Goal: Obtain resource: Obtain resource

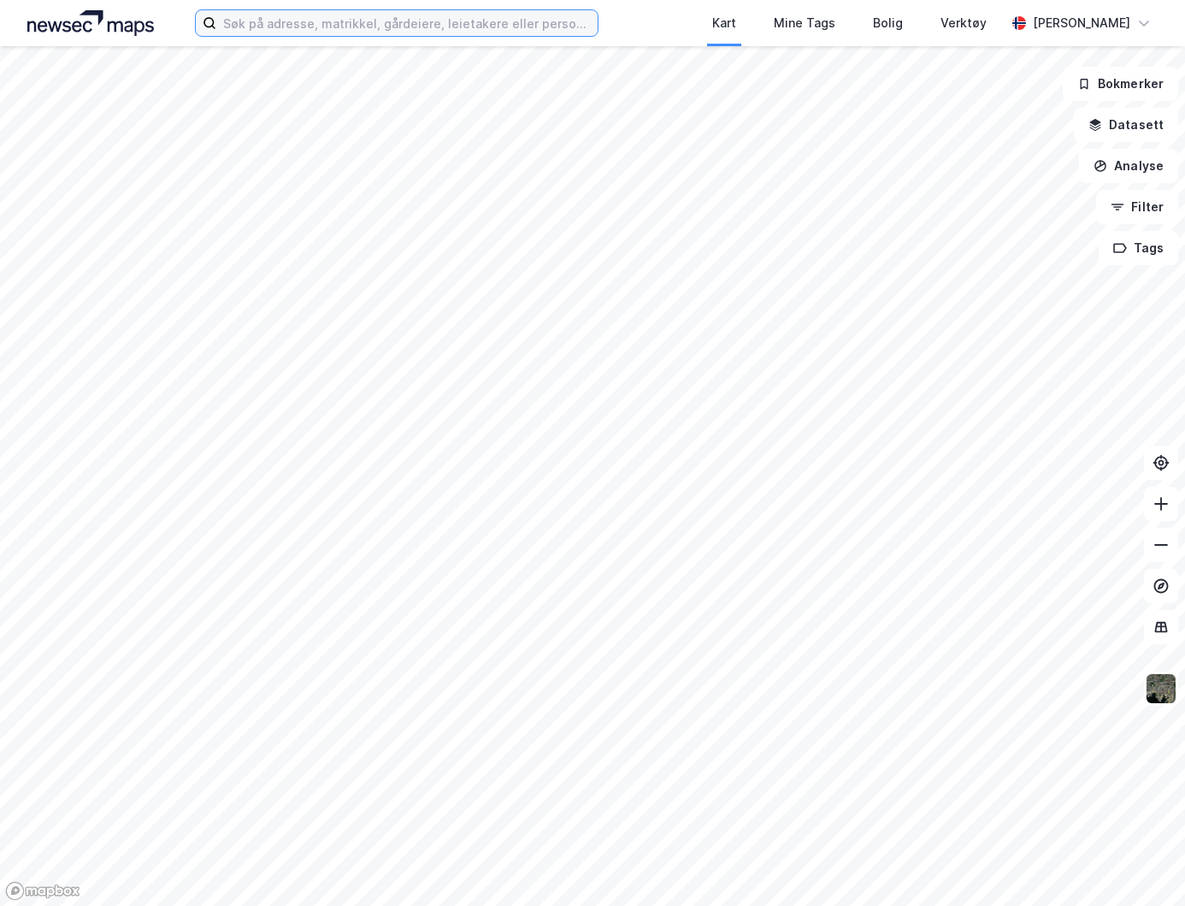
click at [469, 27] on input at bounding box center [406, 23] width 381 height 26
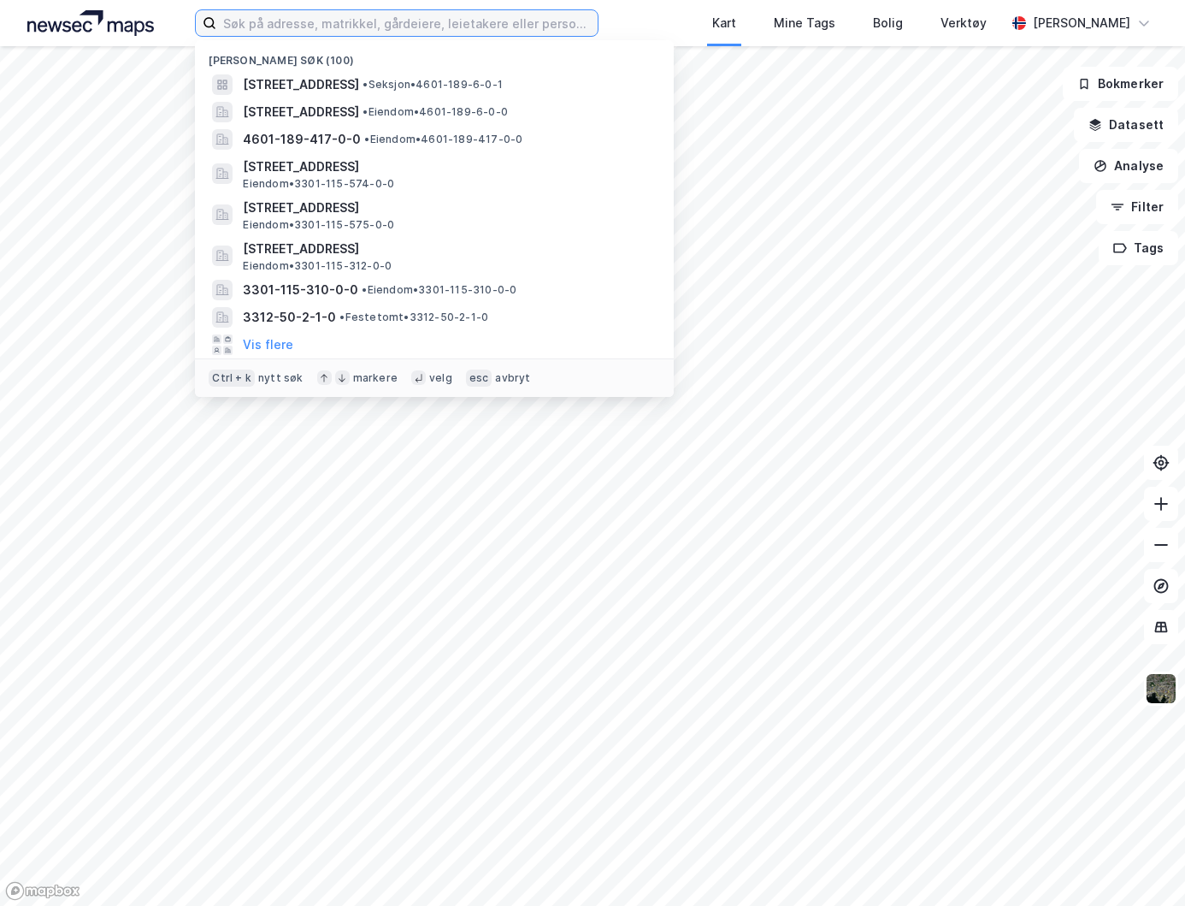
click at [470, 22] on input at bounding box center [406, 23] width 381 height 26
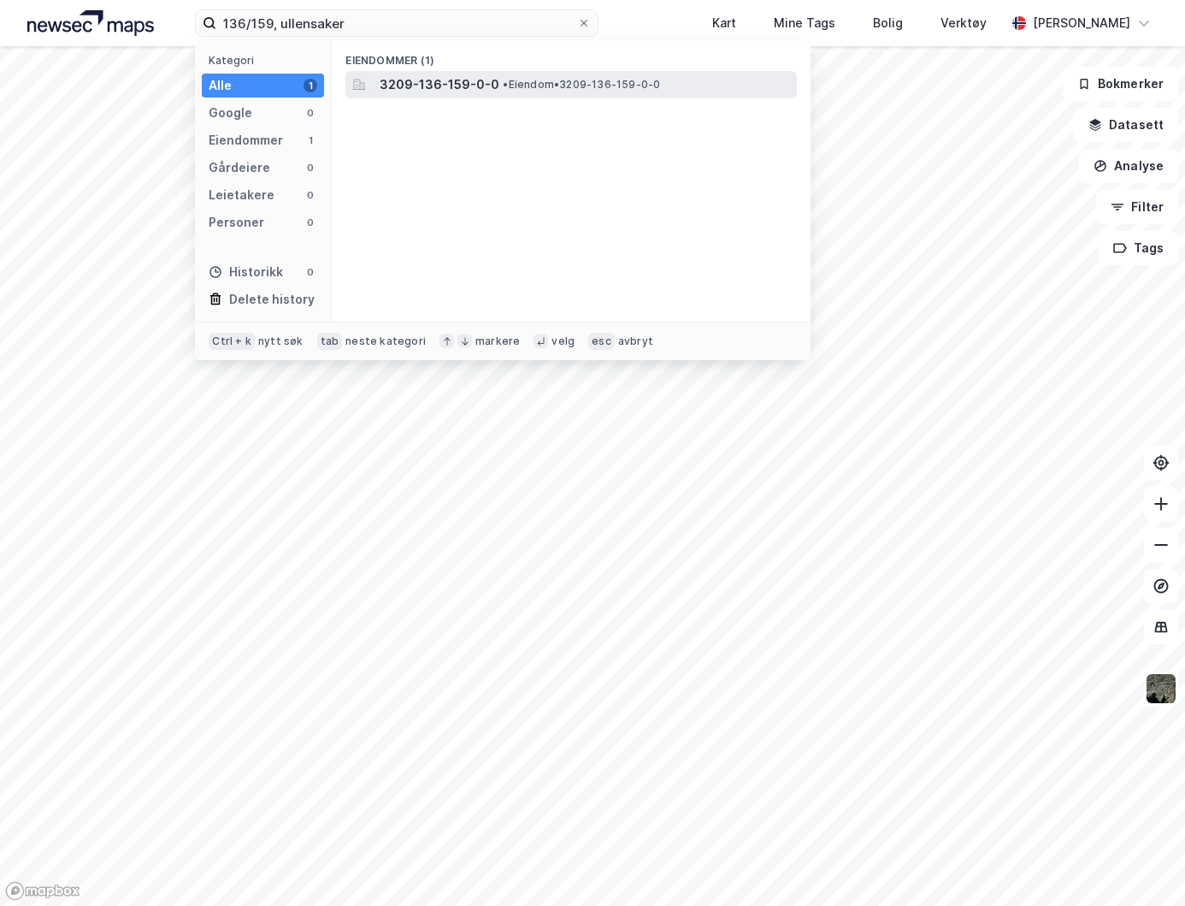
click at [454, 82] on span "3209-136-159-0-0" at bounding box center [440, 84] width 120 height 21
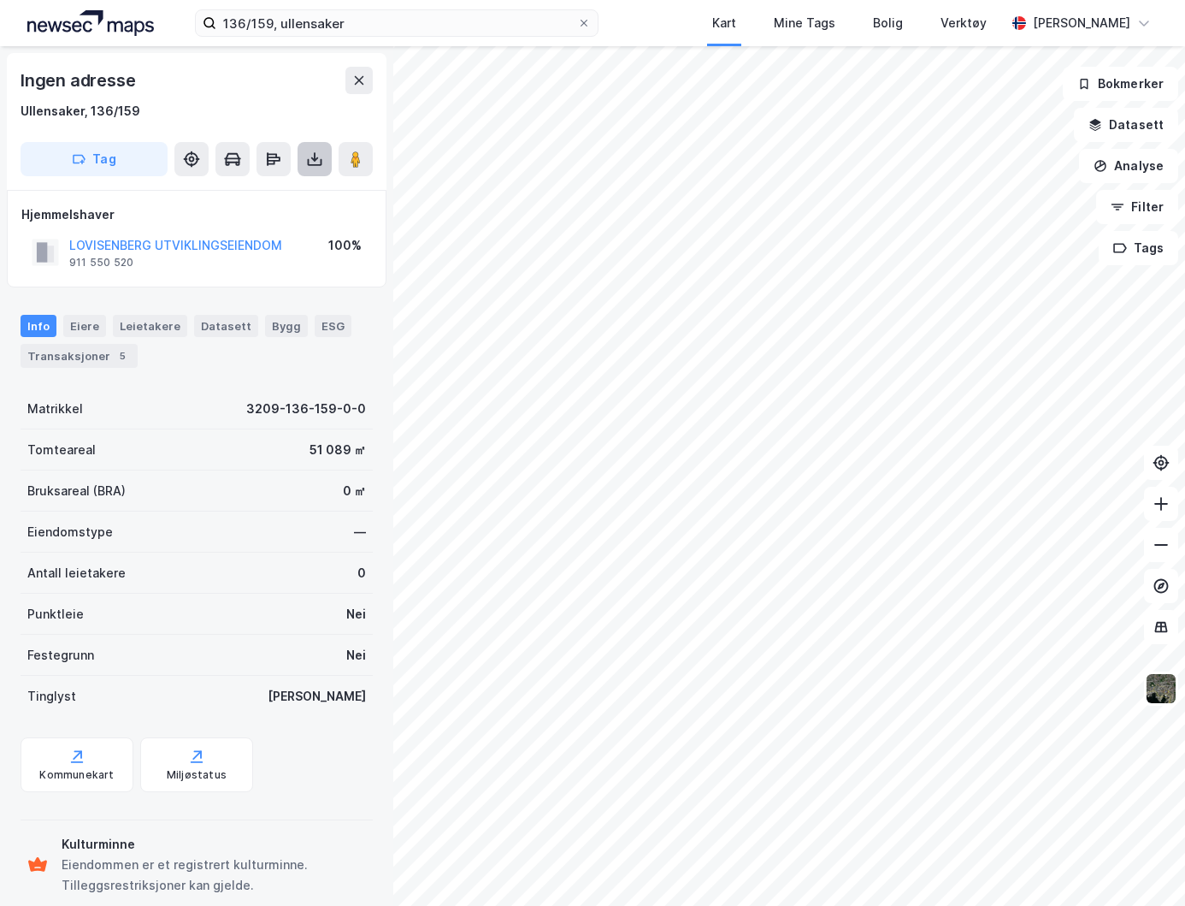
click at [316, 156] on icon at bounding box center [314, 159] width 17 height 17
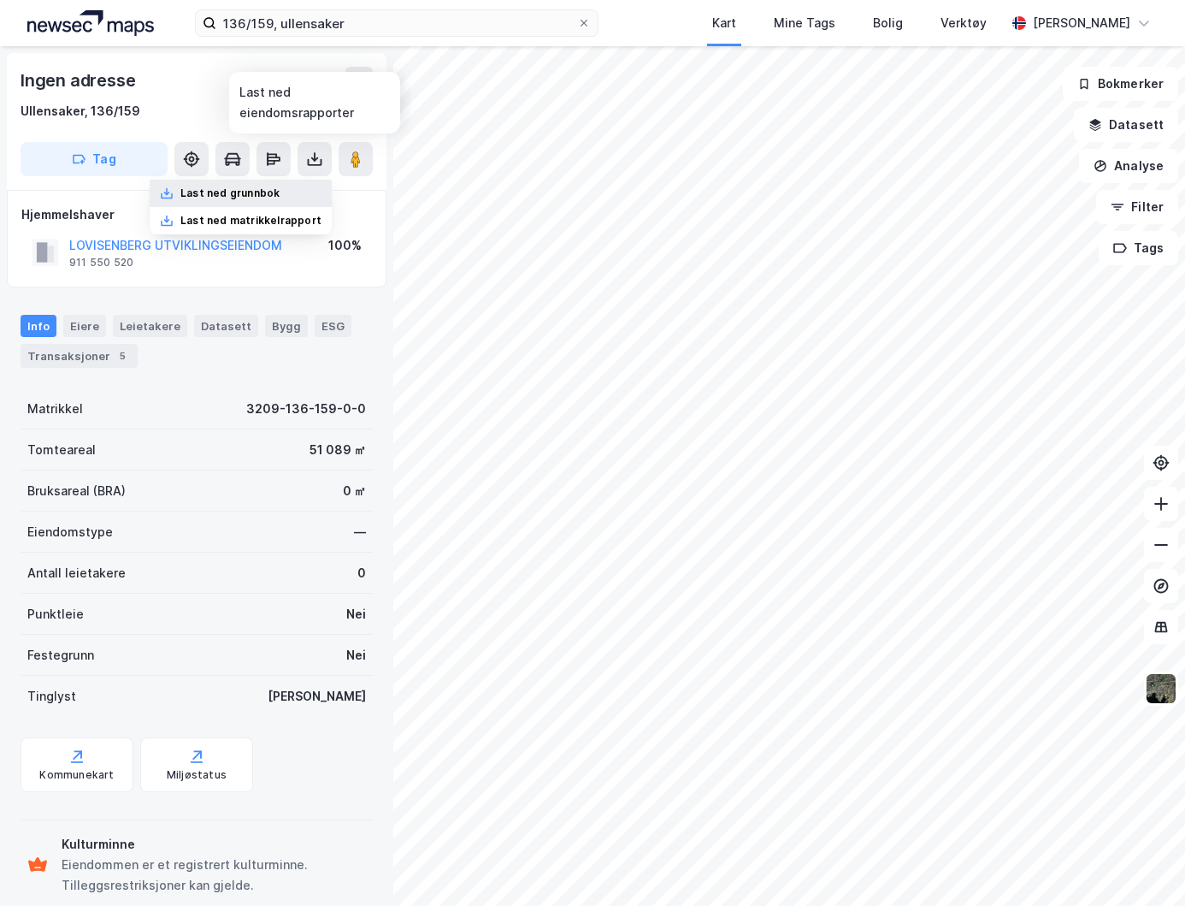
click at [233, 189] on div "Last ned grunnbok" at bounding box center [229, 193] width 99 height 14
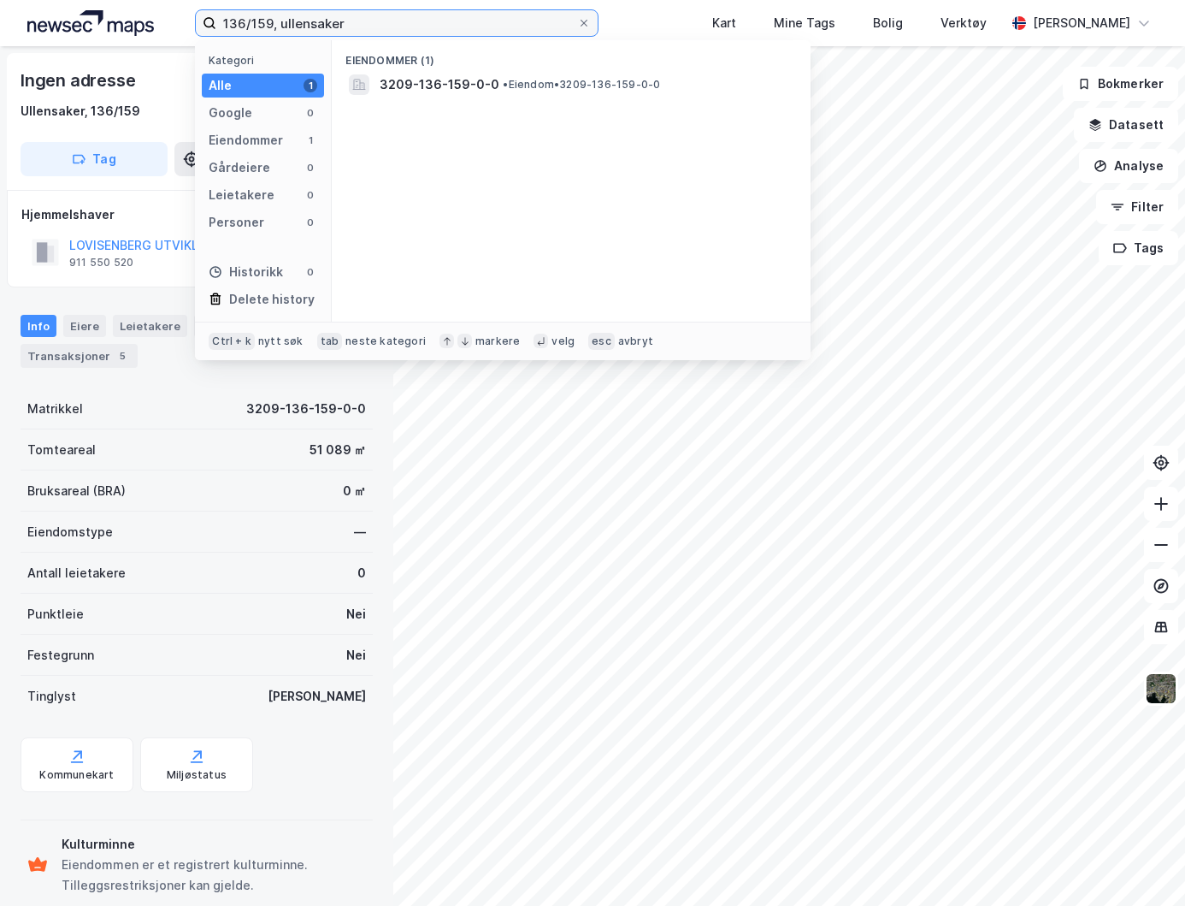
click at [442, 16] on input "136/159, ullensaker" at bounding box center [396, 23] width 361 height 26
click at [275, 25] on input "136/159, ullensaker" at bounding box center [396, 23] width 361 height 26
type input "136/160, ullensaker"
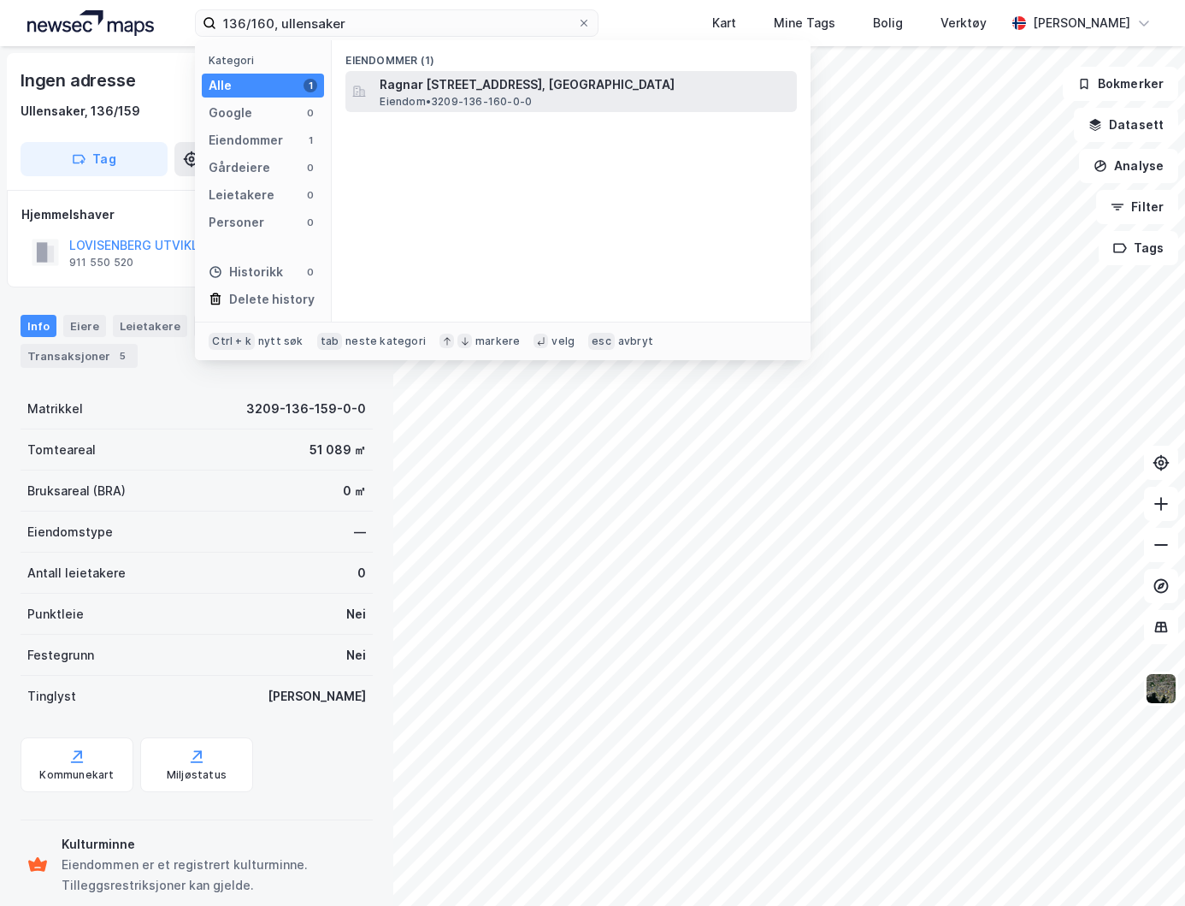
click at [516, 86] on span "Ragnar [STREET_ADDRESS], [GEOGRAPHIC_DATA]" at bounding box center [585, 84] width 411 height 21
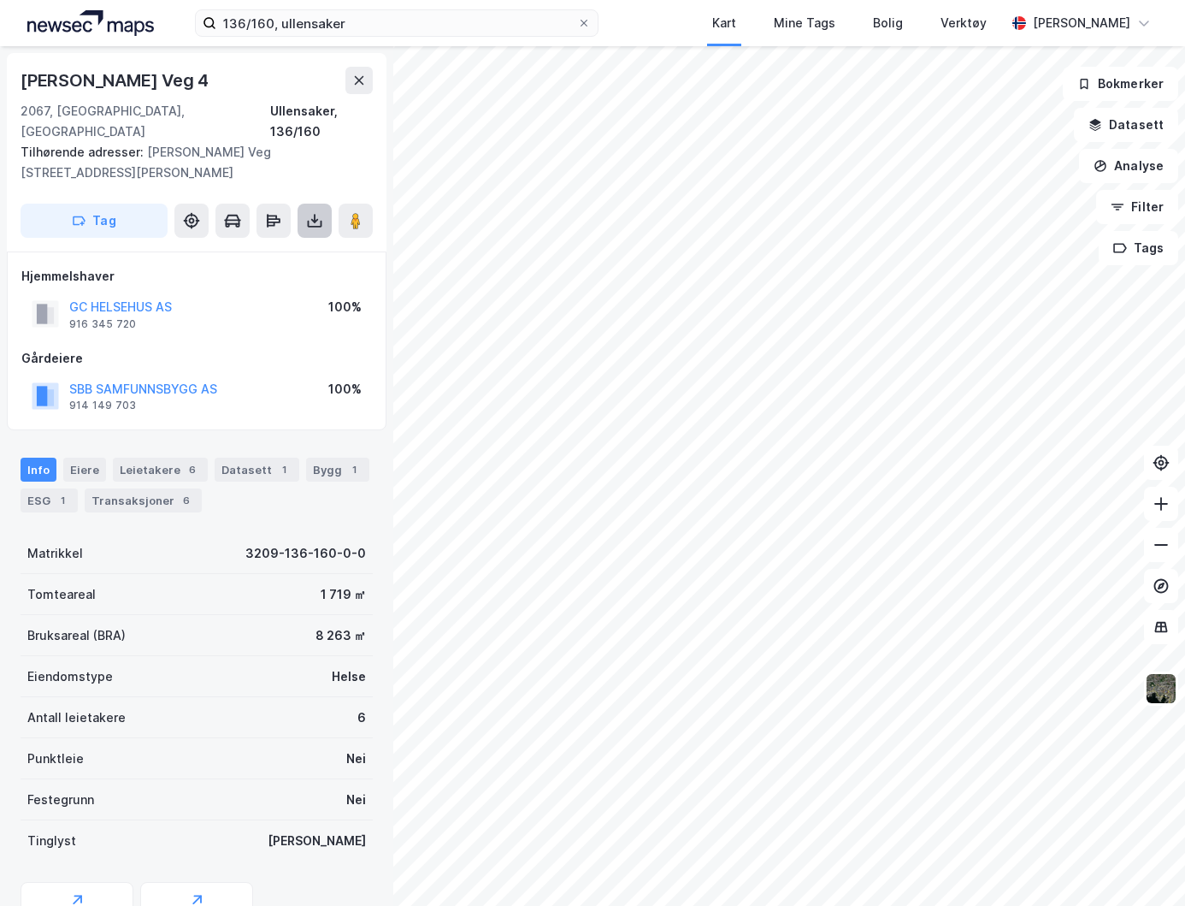
click at [309, 212] on icon at bounding box center [314, 220] width 17 height 17
click at [276, 248] on div "Last ned grunnbok" at bounding box center [229, 255] width 99 height 14
